Goal: Task Accomplishment & Management: Manage account settings

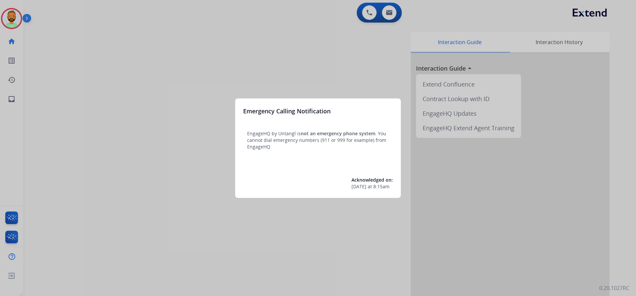
click at [44, 32] on div at bounding box center [318, 148] width 636 height 296
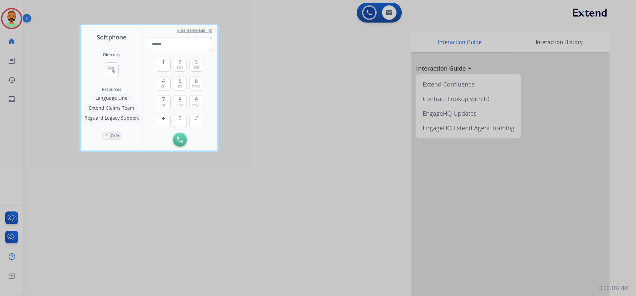
click at [44, 32] on div at bounding box center [318, 148] width 636 height 296
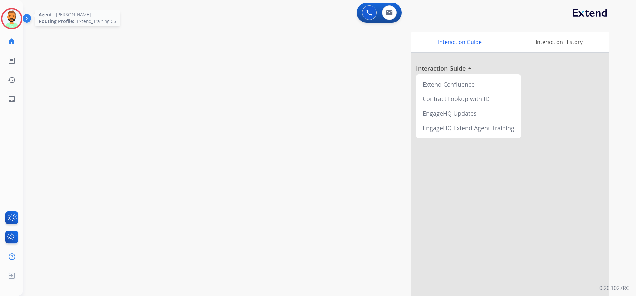
click at [11, 16] on img at bounding box center [11, 18] width 19 height 19
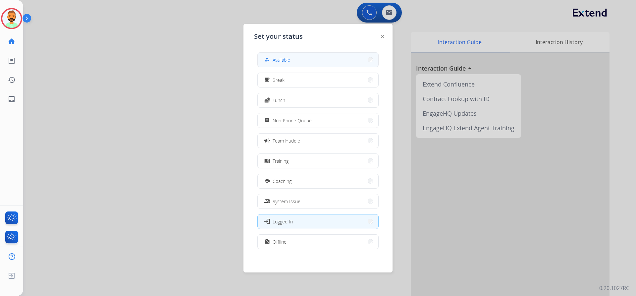
click at [290, 55] on button "how_to_reg Available" at bounding box center [318, 60] width 121 height 14
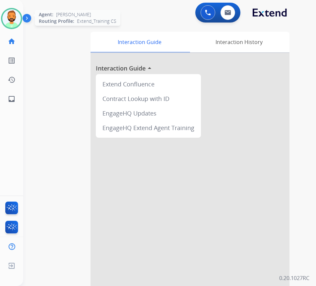
click at [16, 20] on img at bounding box center [11, 18] width 19 height 19
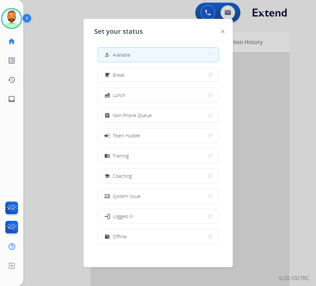
click at [58, 62] on div at bounding box center [158, 143] width 316 height 286
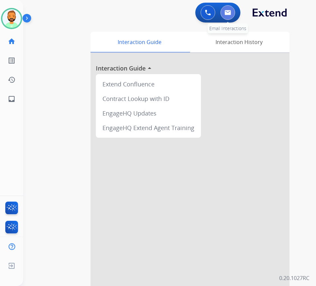
click at [230, 13] on img at bounding box center [227, 12] width 7 height 5
select select "**********"
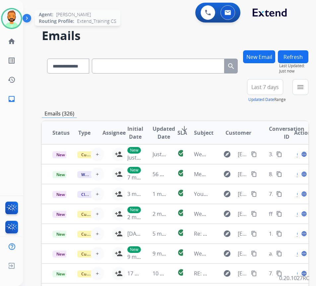
click at [9, 13] on img at bounding box center [11, 18] width 19 height 19
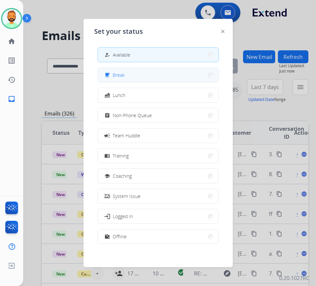
click at [119, 74] on span "Break" at bounding box center [119, 75] width 12 height 7
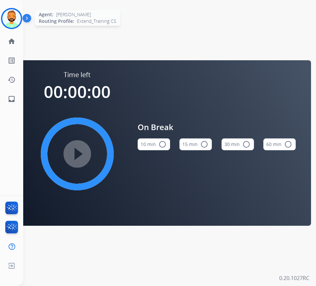
click at [18, 25] on div at bounding box center [11, 18] width 21 height 21
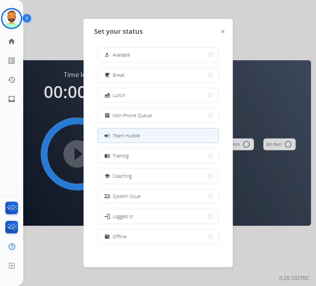
click at [54, 263] on div at bounding box center [158, 143] width 316 height 286
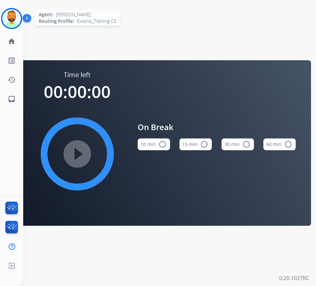
click at [13, 23] on img at bounding box center [11, 18] width 19 height 19
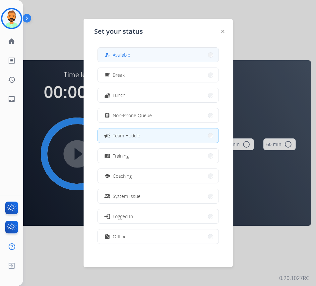
click at [173, 60] on button "how_to_reg Available" at bounding box center [158, 55] width 121 height 14
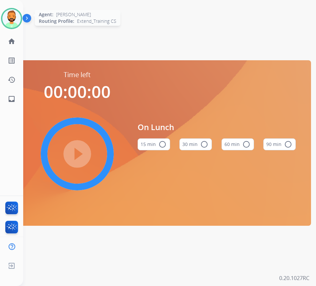
click at [17, 24] on img at bounding box center [11, 18] width 19 height 19
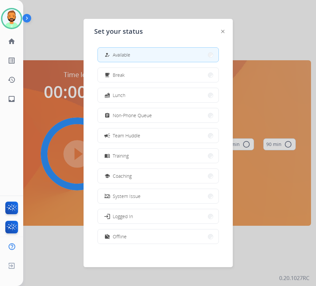
click at [124, 55] on span "Available" at bounding box center [122, 54] width 18 height 7
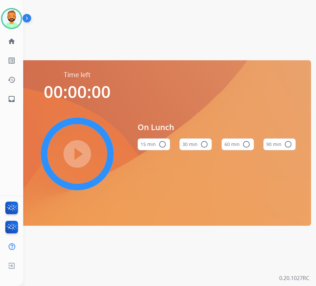
click at [104, 49] on div "Time left 00:00:00 play_circle_filled On Lunch 15 min radio_button_unchecked 30…" at bounding box center [161, 143] width 277 height 286
click at [15, 17] on img at bounding box center [11, 18] width 19 height 19
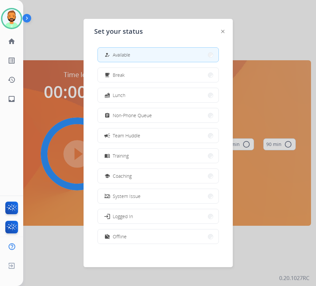
click at [137, 60] on button "how_to_reg Available" at bounding box center [158, 55] width 121 height 14
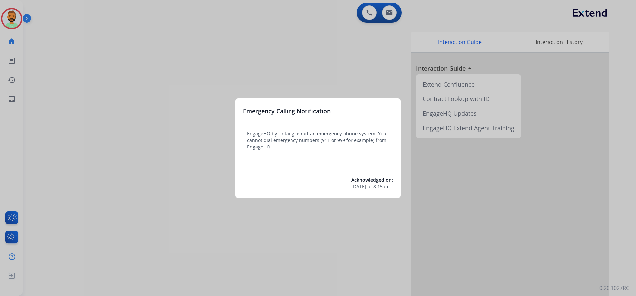
click at [19, 51] on div at bounding box center [318, 148] width 636 height 296
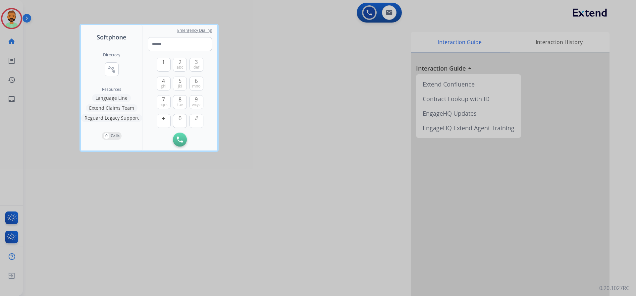
click at [20, 35] on div at bounding box center [318, 148] width 636 height 296
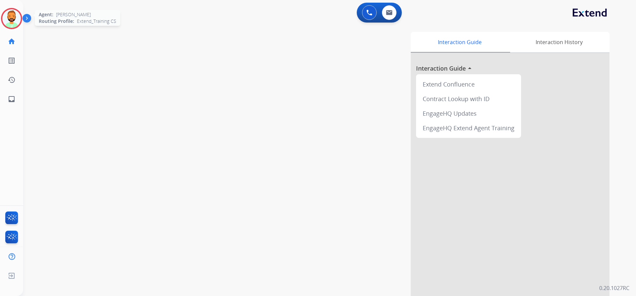
click at [12, 17] on img at bounding box center [11, 18] width 19 height 19
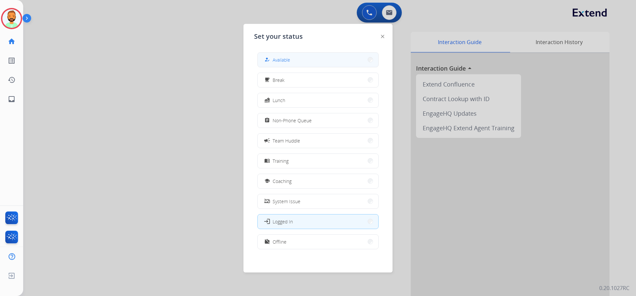
click at [264, 57] on button "how_to_reg Available" at bounding box center [318, 60] width 121 height 14
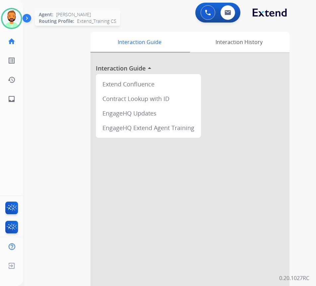
click at [12, 20] on img at bounding box center [11, 18] width 19 height 19
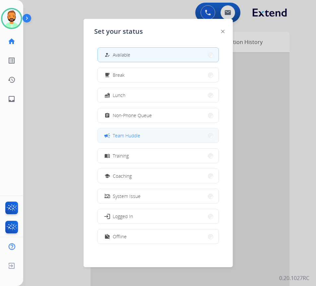
click at [142, 135] on button "campaign Team Huddle" at bounding box center [158, 136] width 121 height 14
